Goal: Task Accomplishment & Management: Use online tool/utility

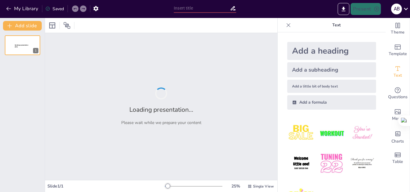
type input "“Grano de Oro, plan de negocio para fortalecer la agricultura en el Chocó"
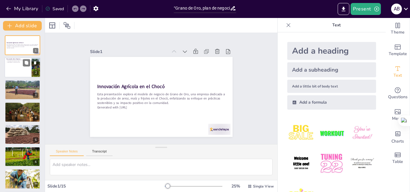
click at [13, 72] on div at bounding box center [23, 68] width 36 height 20
type textarea "Grano de Oro se especializa en la producción de productos agrícolas, incluyendo…"
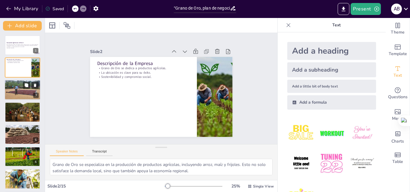
click at [19, 88] on div at bounding box center [23, 90] width 36 height 27
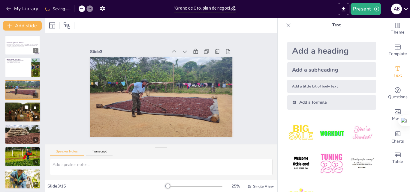
click at [22, 120] on div at bounding box center [22, 112] width 37 height 20
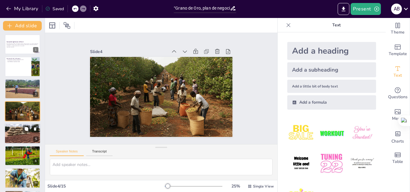
click at [23, 134] on div at bounding box center [23, 133] width 36 height 27
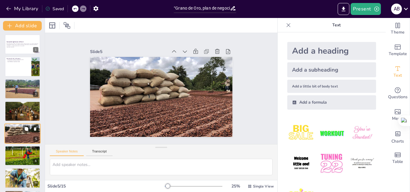
scroll to position [23, 0]
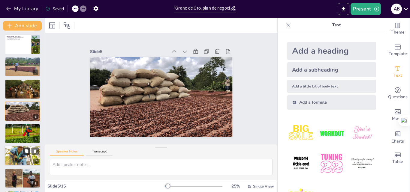
click at [26, 149] on icon at bounding box center [26, 151] width 4 height 4
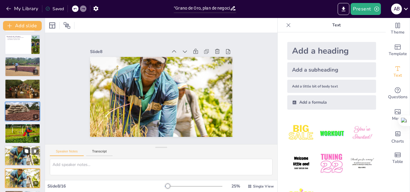
scroll to position [90, 0]
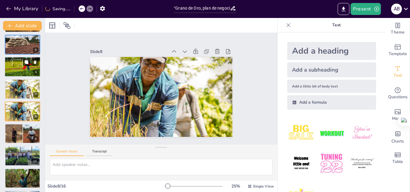
click at [14, 69] on div at bounding box center [23, 67] width 46 height 20
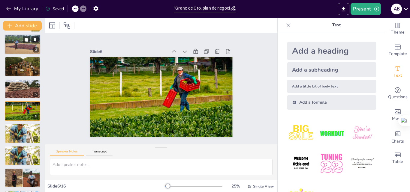
click at [15, 43] on div at bounding box center [23, 44] width 36 height 27
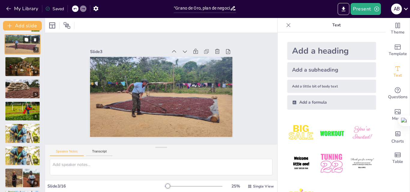
scroll to position [0, 0]
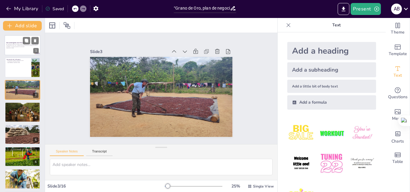
click at [10, 47] on p "Esta presentación explora el modelo de negocio de Grano de Oro, una empresa ded…" at bounding box center [22, 45] width 32 height 3
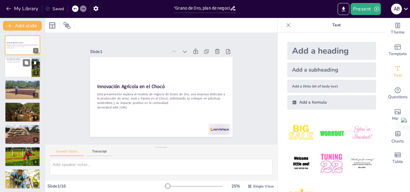
click at [12, 68] on div at bounding box center [23, 68] width 36 height 20
type textarea "Grano de Oro se especializa en la producción de productos agrícolas, incluyendo…"
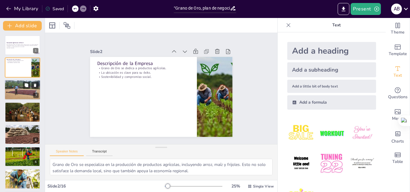
click at [14, 85] on div at bounding box center [23, 90] width 36 height 27
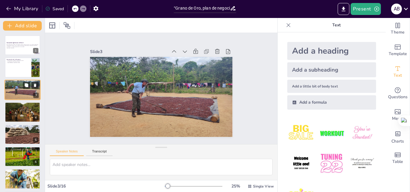
click at [13, 95] on div at bounding box center [23, 90] width 36 height 27
click at [15, 107] on div at bounding box center [22, 112] width 37 height 20
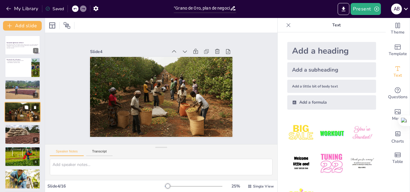
scroll to position [1, 0]
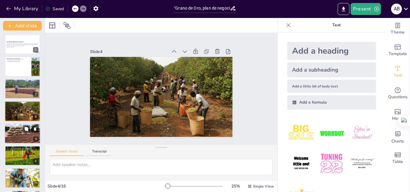
click at [17, 131] on div at bounding box center [23, 133] width 36 height 27
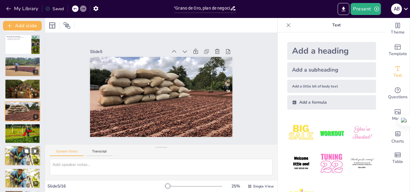
click at [16, 149] on div at bounding box center [23, 156] width 36 height 27
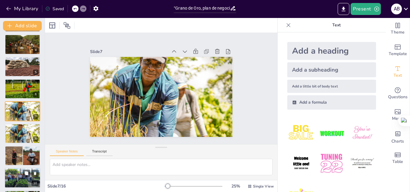
click at [19, 178] on div at bounding box center [23, 178] width 36 height 20
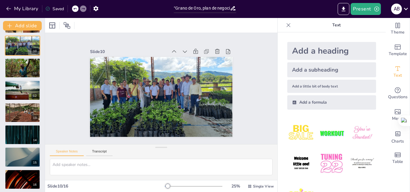
scroll to position [203, 0]
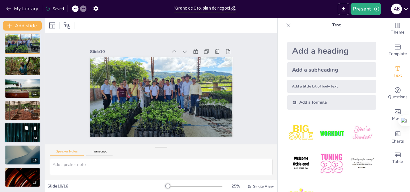
click at [21, 132] on div at bounding box center [23, 133] width 36 height 20
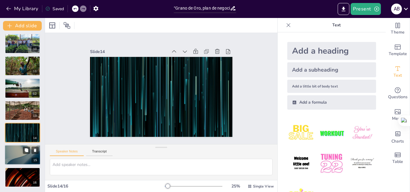
click at [14, 153] on div at bounding box center [23, 155] width 36 height 20
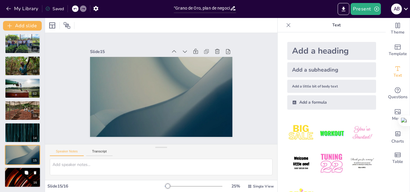
click at [14, 173] on div at bounding box center [23, 177] width 36 height 20
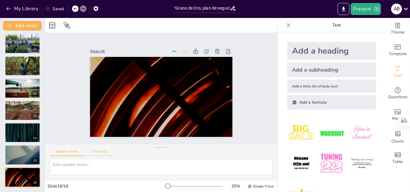
click at [93, 151] on button "Transcript" at bounding box center [99, 153] width 27 height 7
click at [76, 152] on button "Speaker Notes" at bounding box center [67, 153] width 34 height 7
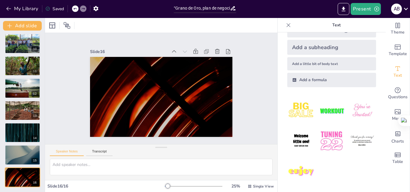
scroll to position [0, 0]
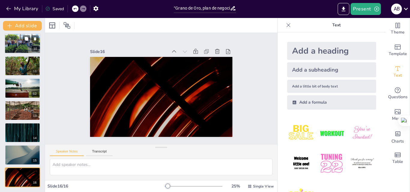
click at [13, 45] on div at bounding box center [23, 44] width 36 height 20
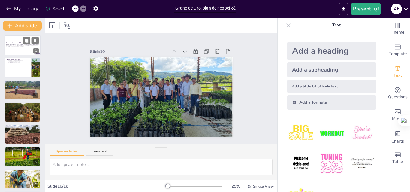
click at [13, 47] on p "Generated with Sendsteps.ai" at bounding box center [22, 47] width 32 height 1
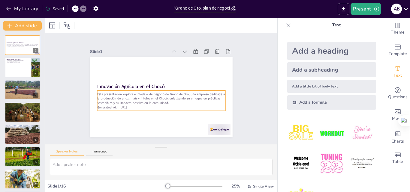
click at [150, 103] on p "Esta presentación explora el modelo de negocio de Grano de Oro, una empresa ded…" at bounding box center [161, 98] width 128 height 13
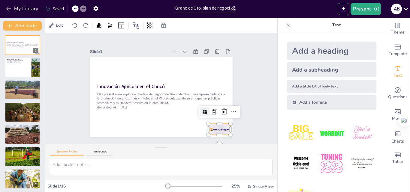
click at [217, 128] on div at bounding box center [219, 129] width 22 height 11
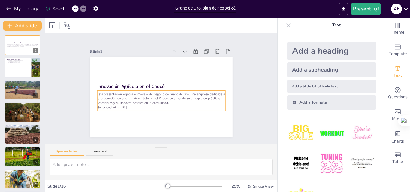
click at [153, 96] on p "Esta presentación explora el modelo de negocio de Grano de Oro, una empresa ded…" at bounding box center [161, 98] width 128 height 13
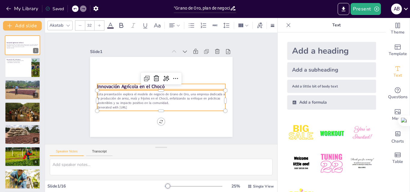
click at [134, 83] on strong "Innovación Agrícola en el Chocó" at bounding box center [131, 86] width 68 height 7
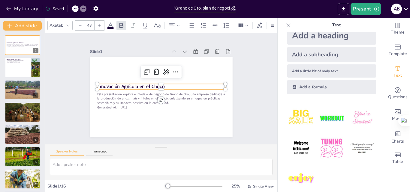
scroll to position [23, 0]
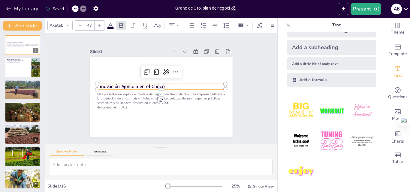
click at [297, 170] on img at bounding box center [301, 172] width 28 height 28
type input "162.7"
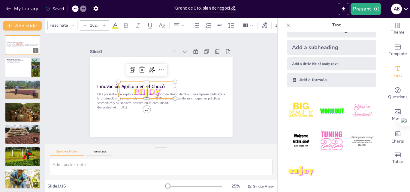
click at [76, 10] on icon at bounding box center [75, 9] width 4 height 4
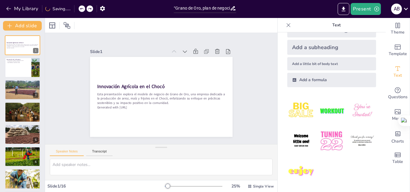
scroll to position [0, 0]
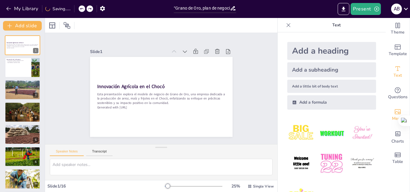
click at [394, 115] on icon "Add images, graphics, shapes or video" at bounding box center [397, 111] width 7 height 7
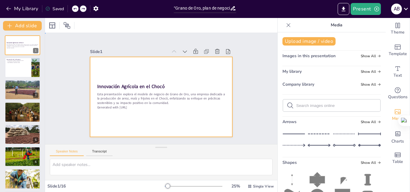
click at [156, 71] on div at bounding box center [161, 97] width 143 height 80
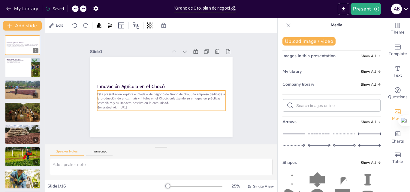
click at [166, 99] on p "Esta presentación explora el modelo de negocio de Grano de Oro, una empresa ded…" at bounding box center [161, 98] width 128 height 13
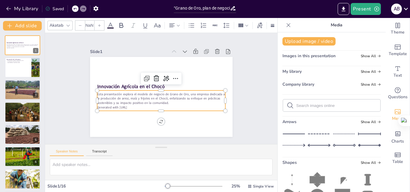
type input "32"
click at [29, 11] on button "My Library" at bounding box center [23, 9] width 36 height 10
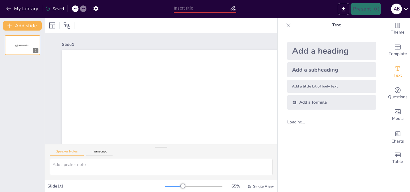
type input "New Sendsteps"
